Goal: Find specific page/section: Find specific page/section

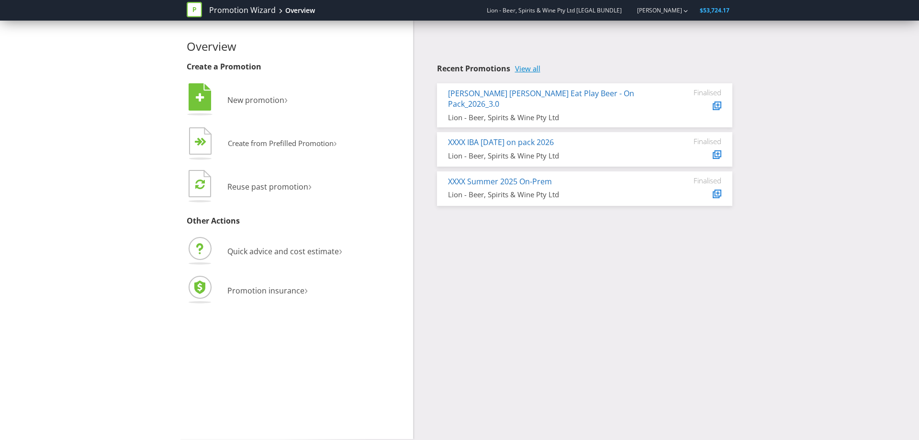
click at [537, 71] on link "View all" at bounding box center [527, 69] width 25 height 8
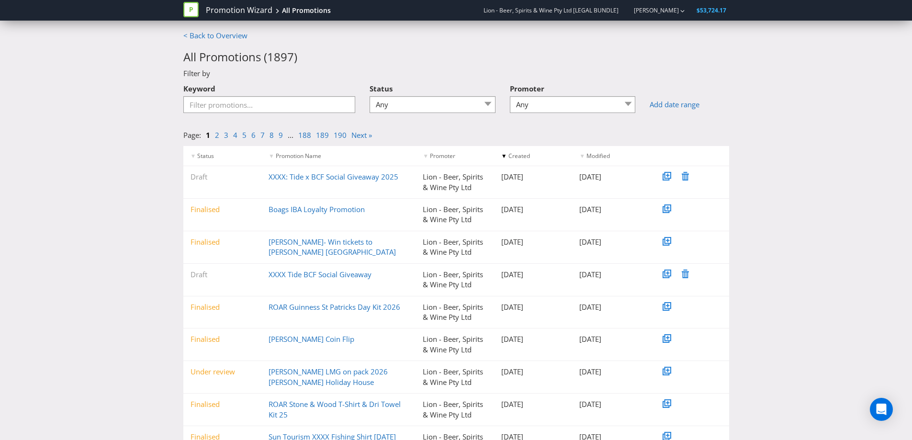
click at [67, 258] on div "< Back to Overview All Promotions ( 1897 ) Filter by Keyword Status Any Draft U…" at bounding box center [456, 273] width 912 height 485
click at [262, 113] on input "Keyword" at bounding box center [269, 104] width 172 height 17
paste input "Kirin Hyoketsu - IBA - CTW Car Summer 2025"
type input "Kirin Hyoketsu - IBA - CTW Car Summer 2025"
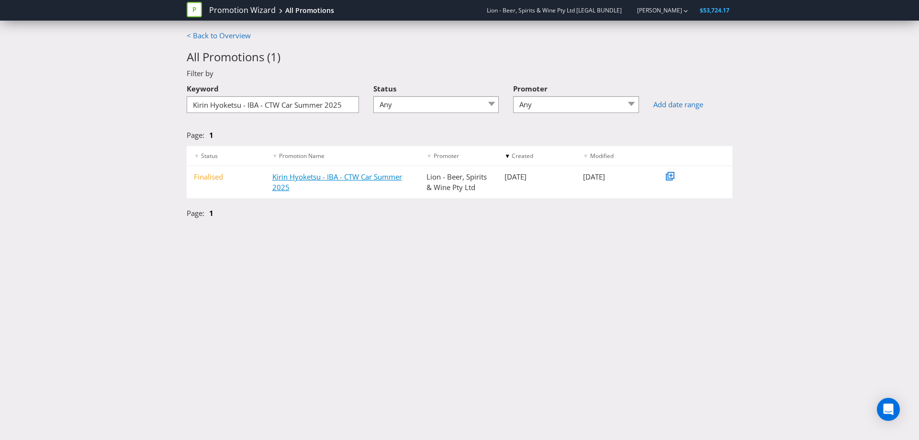
click at [274, 179] on link "Kirin Hyoketsu - IBA - CTW Car Summer 2025" at bounding box center [337, 182] width 130 height 20
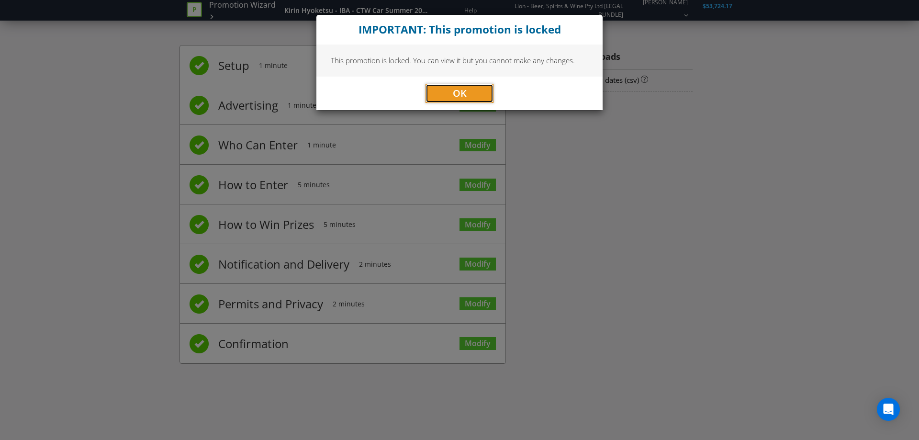
click at [464, 86] on button "OK" at bounding box center [460, 93] width 68 height 19
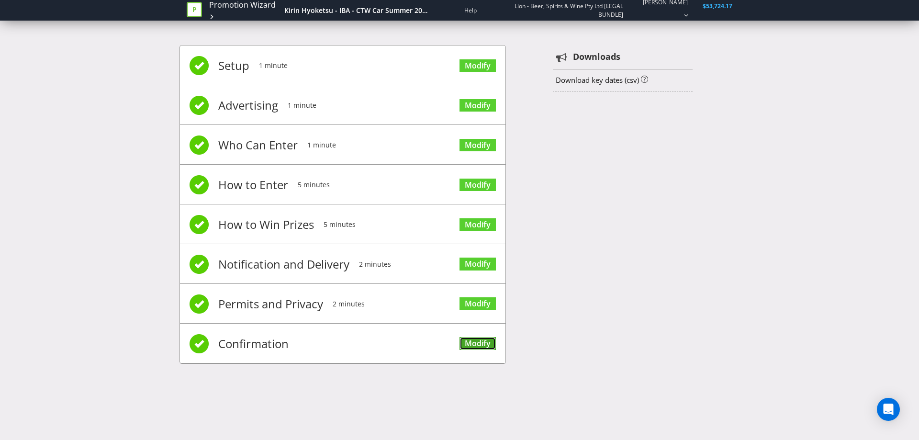
drag, startPoint x: 531, startPoint y: 311, endPoint x: 482, endPoint y: 339, distance: 57.0
click at [482, 339] on link "Modify" at bounding box center [478, 343] width 36 height 13
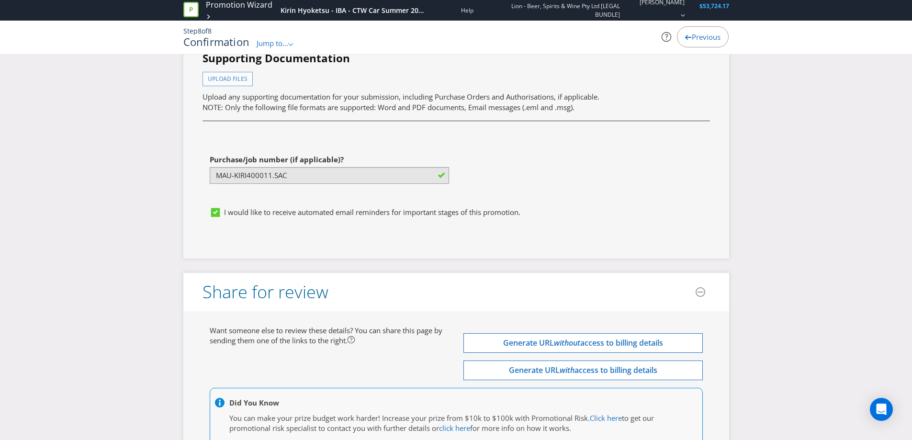
scroll to position [3645, 0]
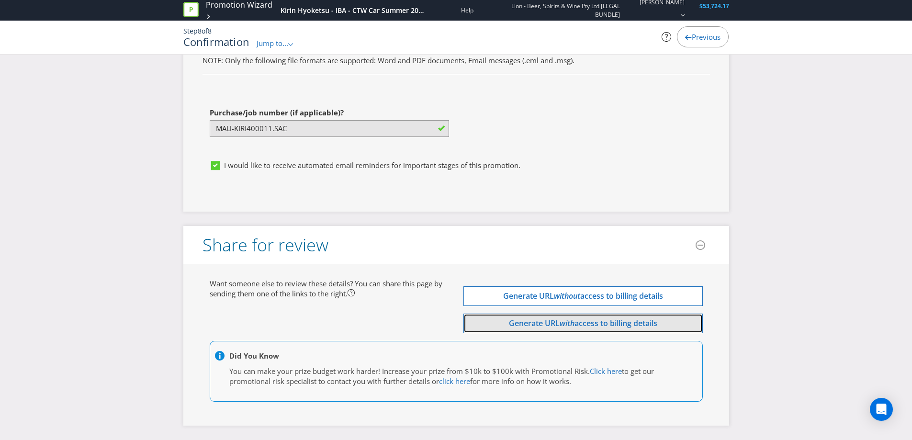
click at [562, 319] on em "with" at bounding box center [567, 323] width 15 height 11
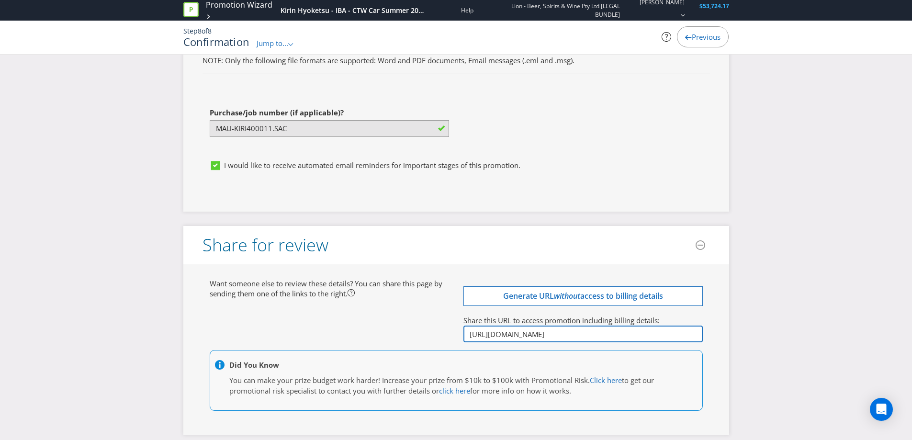
click at [499, 327] on input "[URL][DOMAIN_NAME]" at bounding box center [582, 334] width 239 height 17
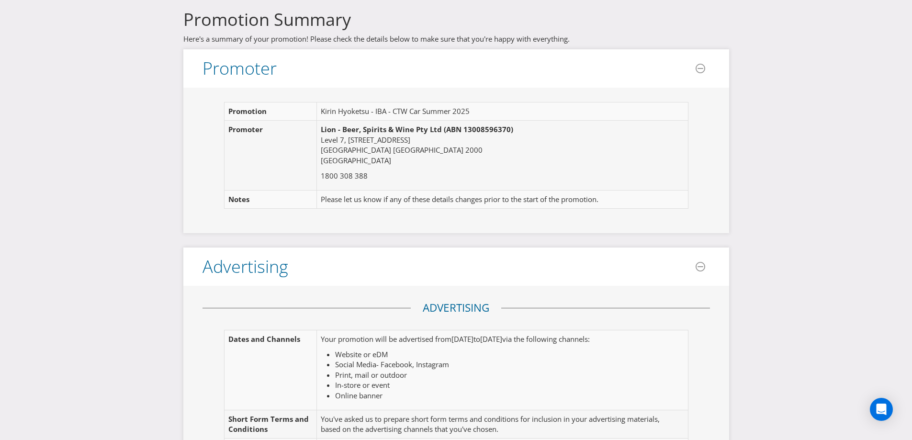
click at [488, 143] on p "Lion - Beer, Spirits & Wine Pty Ltd (ABN 13008596370) Level 7, 68 York St Sydne…" at bounding box center [497, 144] width 353 height 41
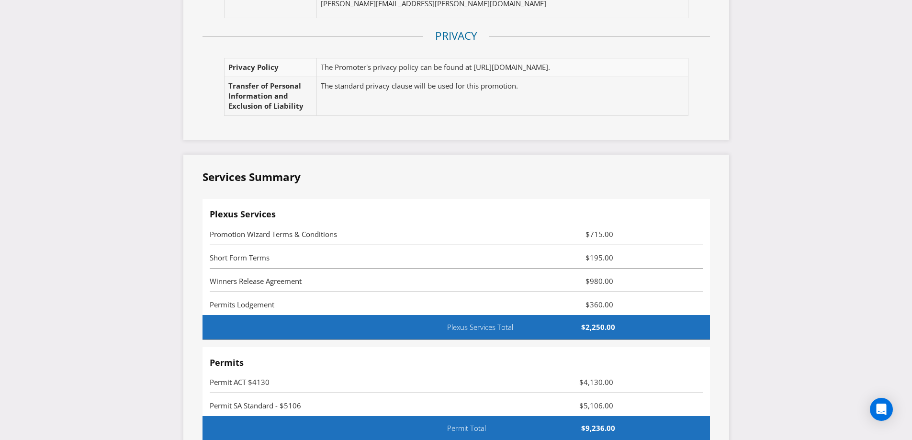
scroll to position [2634, 0]
